Goal: Transaction & Acquisition: Book appointment/travel/reservation

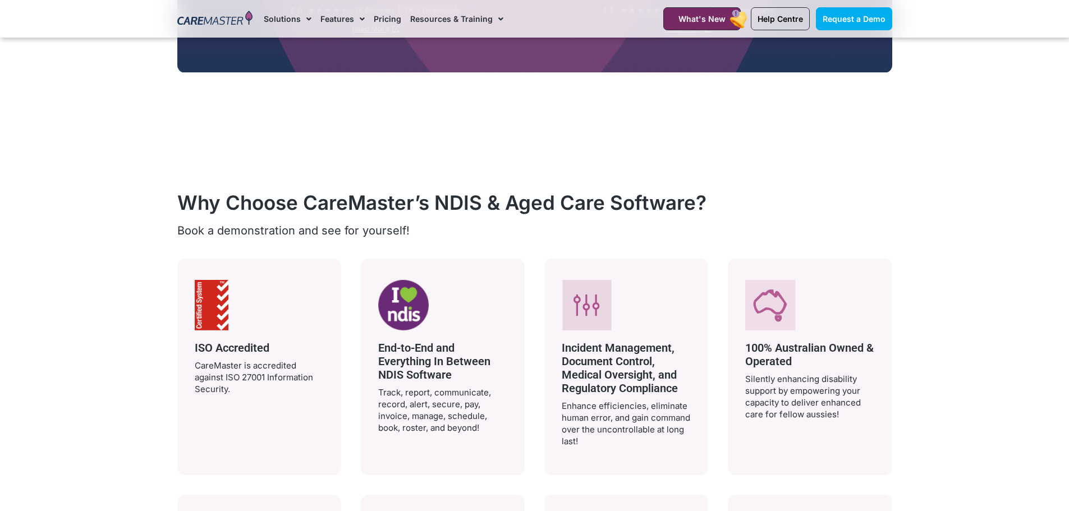
scroll to position [1767, 0]
